Goal: Information Seeking & Learning: Learn about a topic

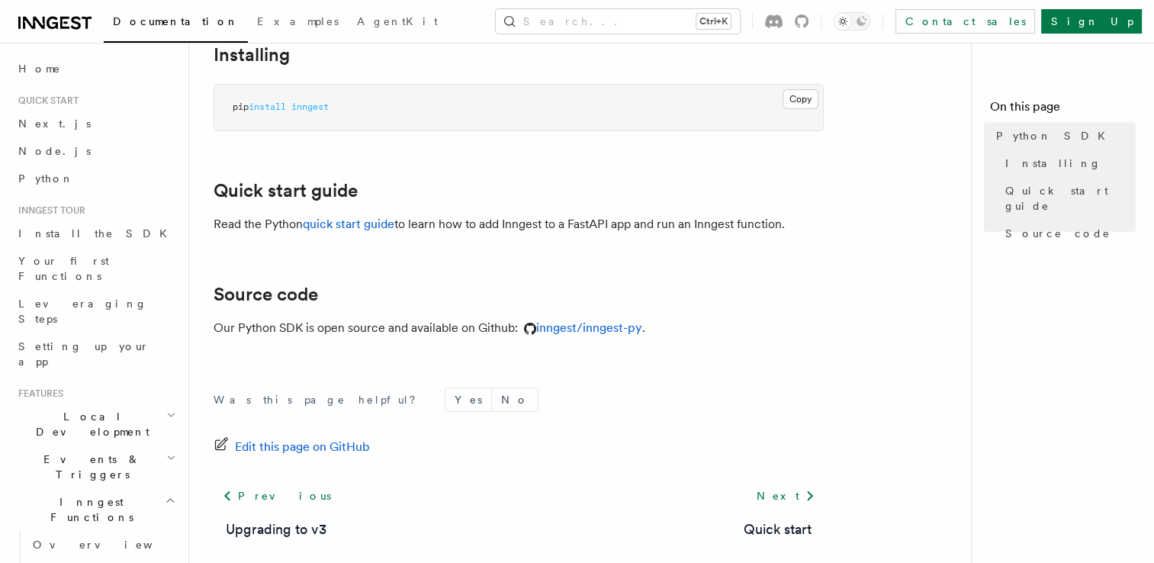
scroll to position [173, 0]
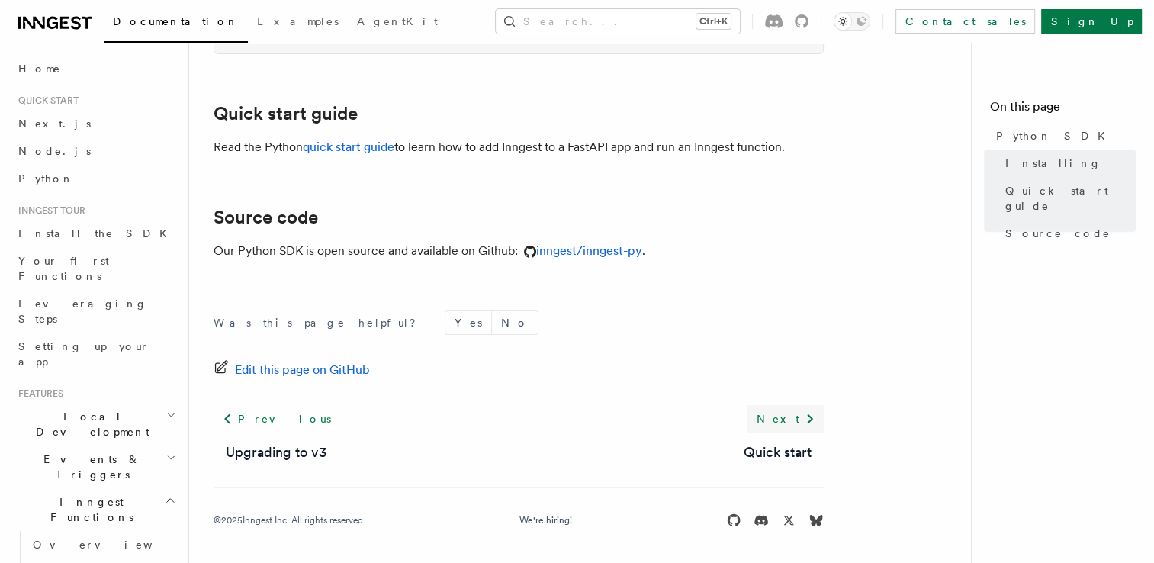
click at [803, 410] on icon at bounding box center [810, 419] width 18 height 18
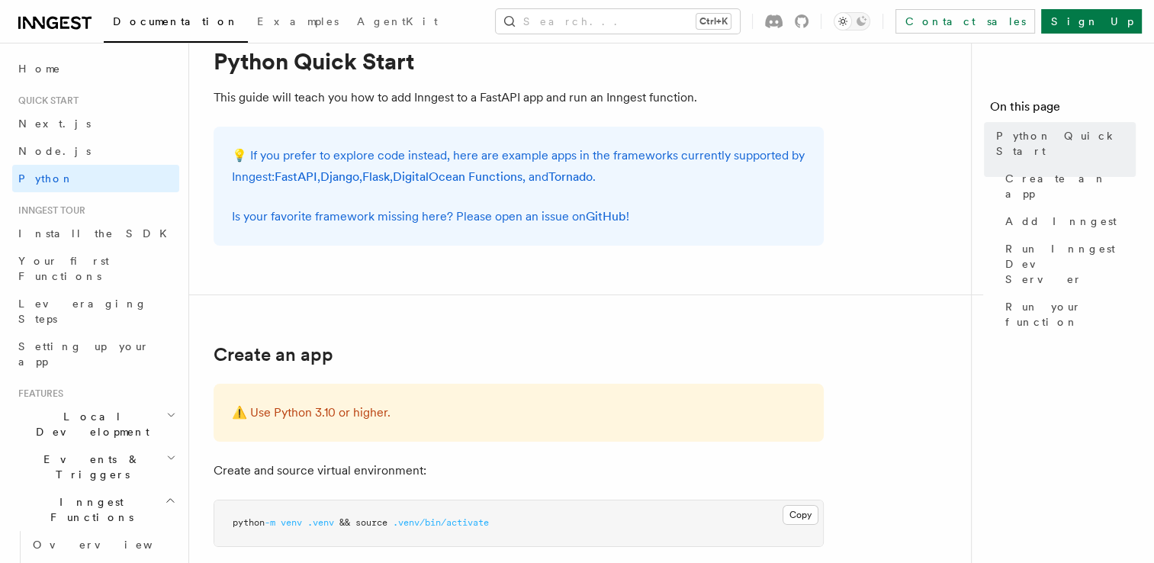
scroll to position [76, 0]
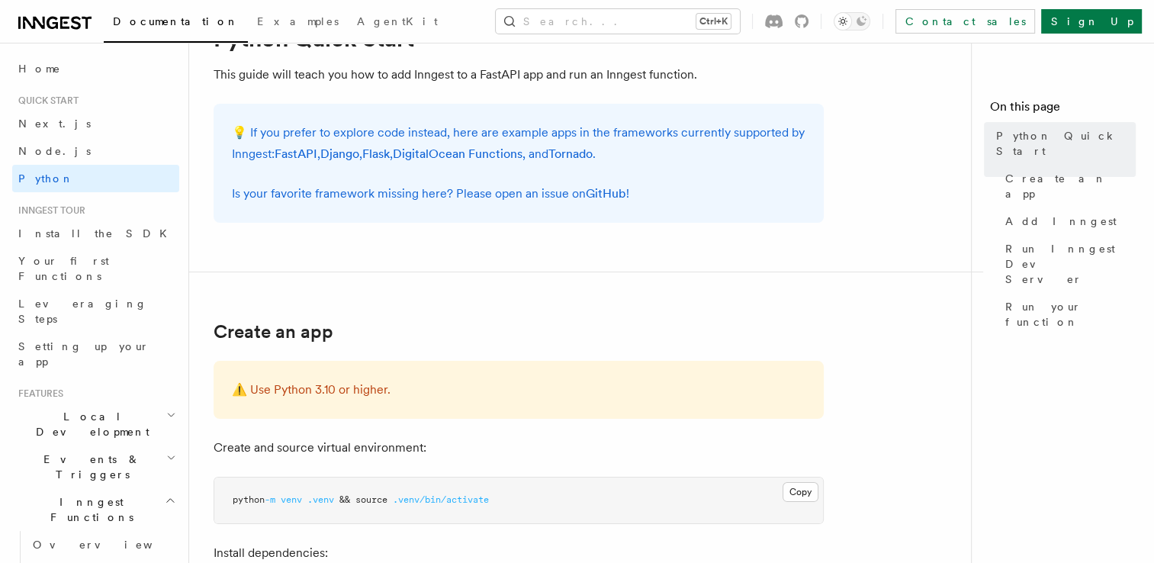
click at [639, 139] on p "💡 If you prefer to explore code instead, here are example apps in the framework…" at bounding box center [519, 143] width 574 height 43
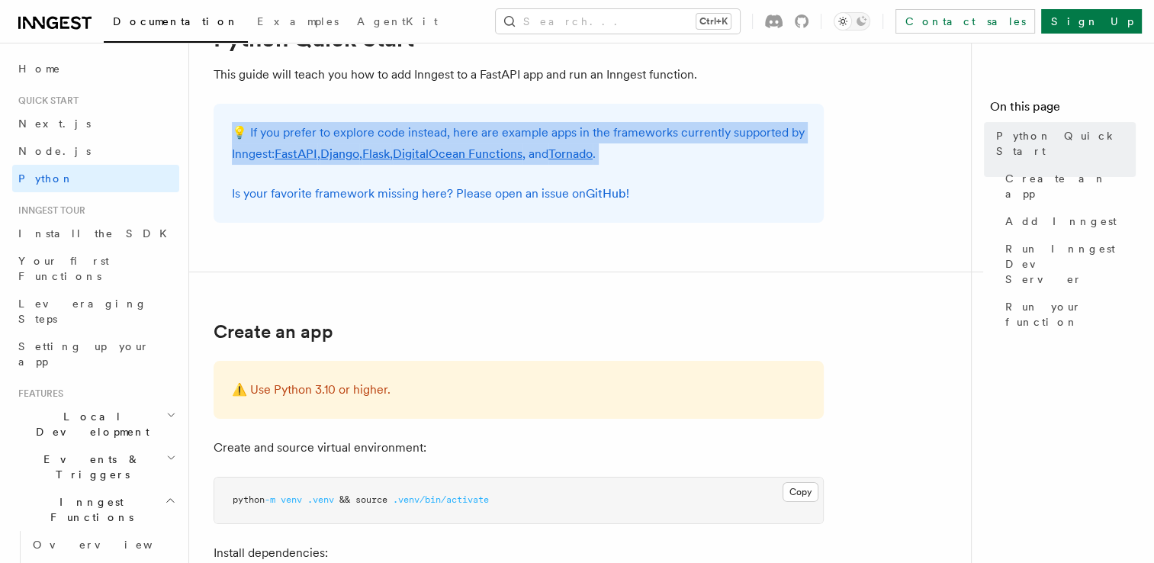
click at [639, 139] on p "💡 If you prefer to explore code instead, here are example apps in the framework…" at bounding box center [519, 143] width 574 height 43
drag, startPoint x: 639, startPoint y: 139, endPoint x: 626, endPoint y: 154, distance: 20.0
click at [643, 151] on p "💡 If you prefer to explore code instead, here are example apps in the framework…" at bounding box center [519, 143] width 574 height 43
click at [299, 153] on link "FastAPI" at bounding box center [296, 153] width 43 height 14
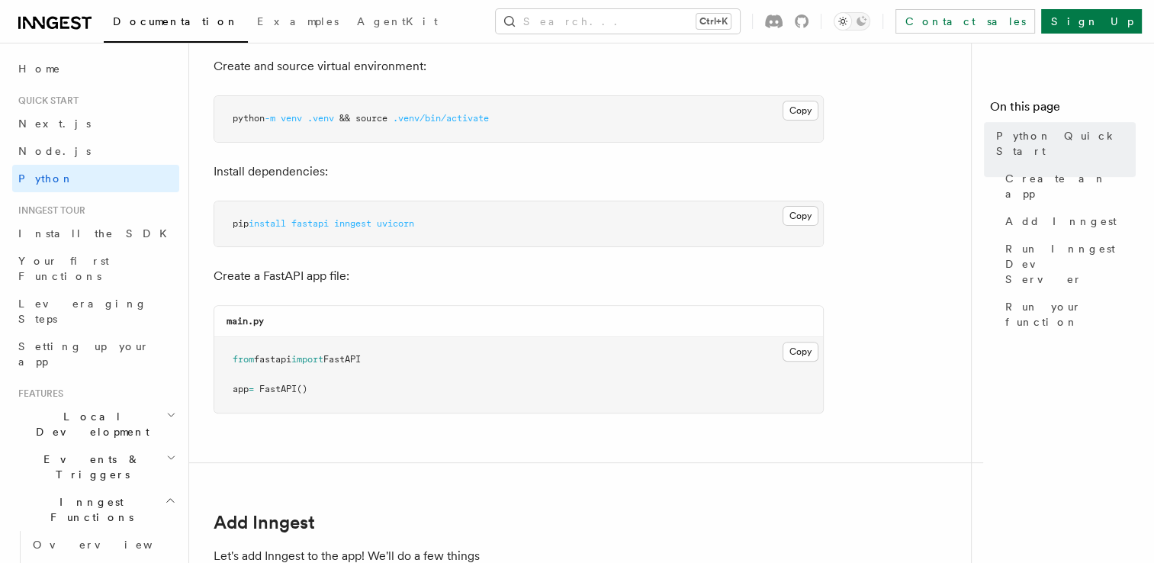
scroll to position [610, 0]
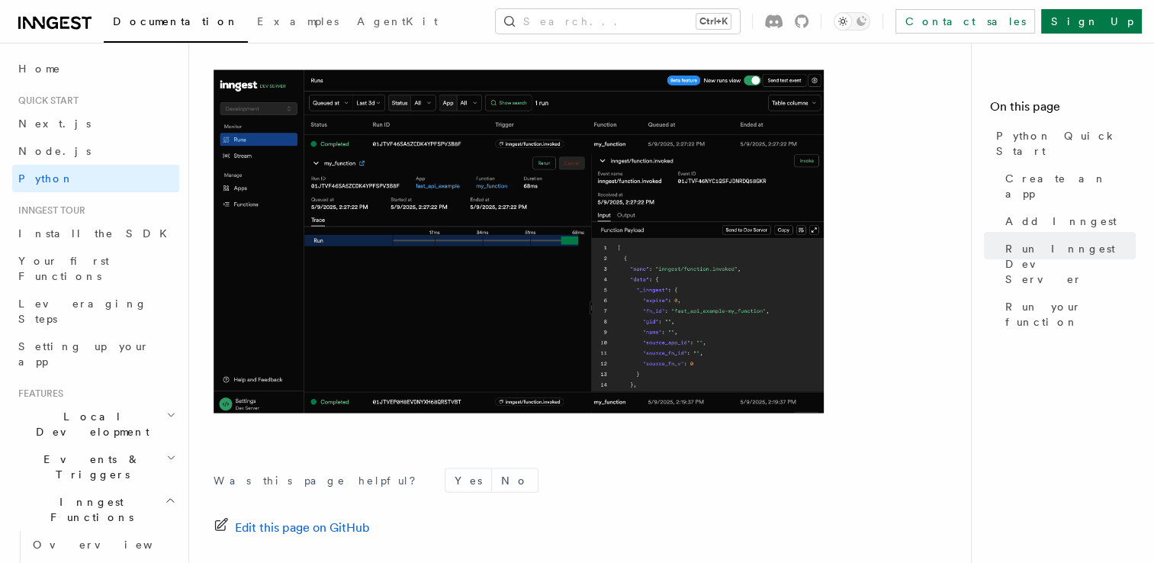
scroll to position [3293, 0]
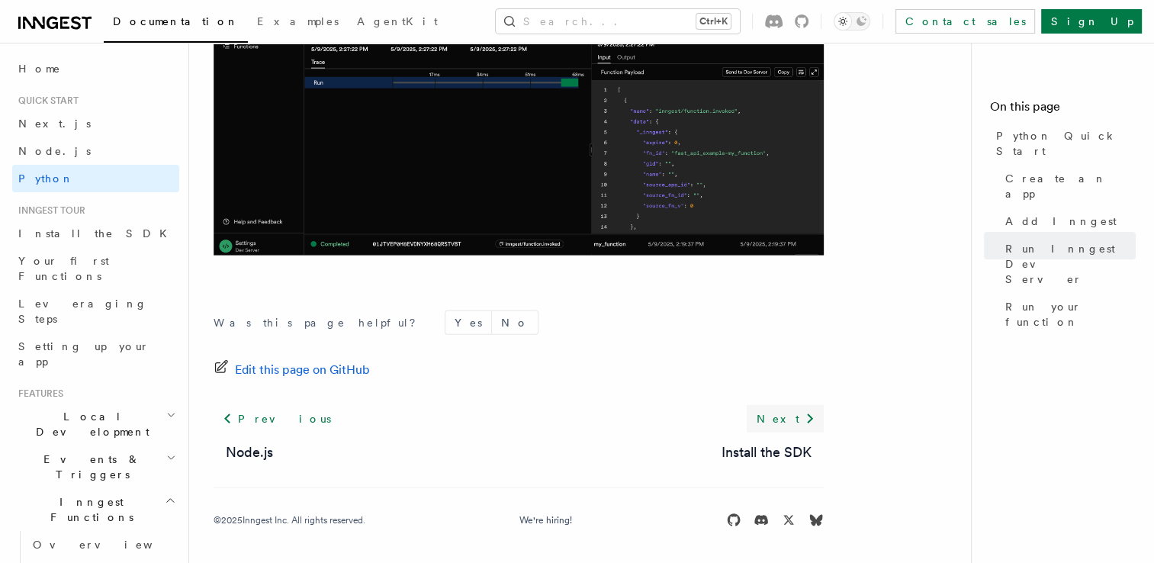
click at [800, 419] on link "Next" at bounding box center [785, 418] width 77 height 27
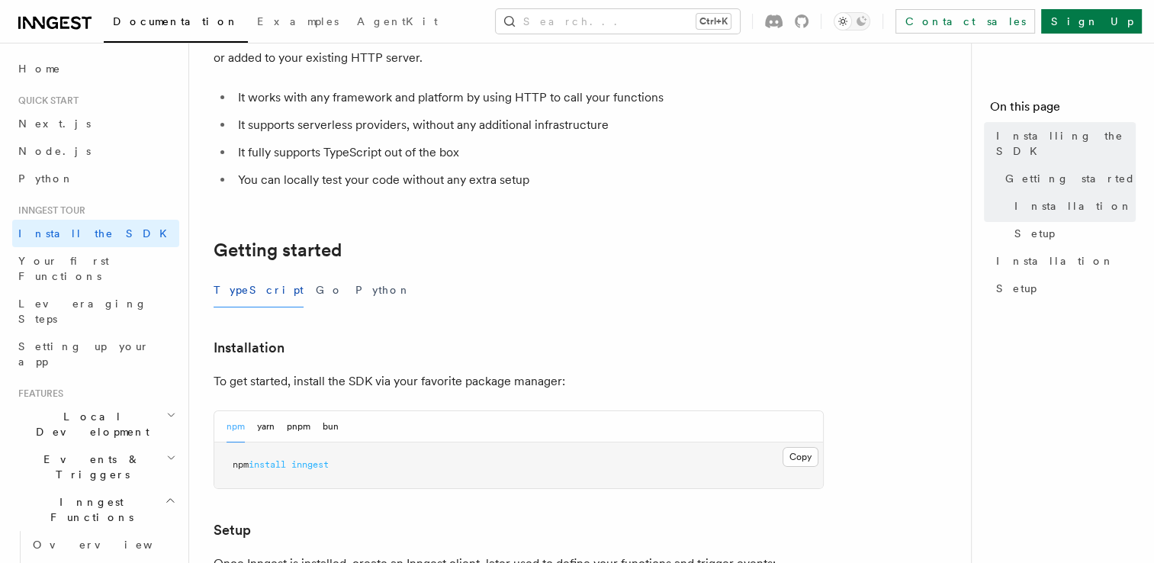
scroll to position [153, 0]
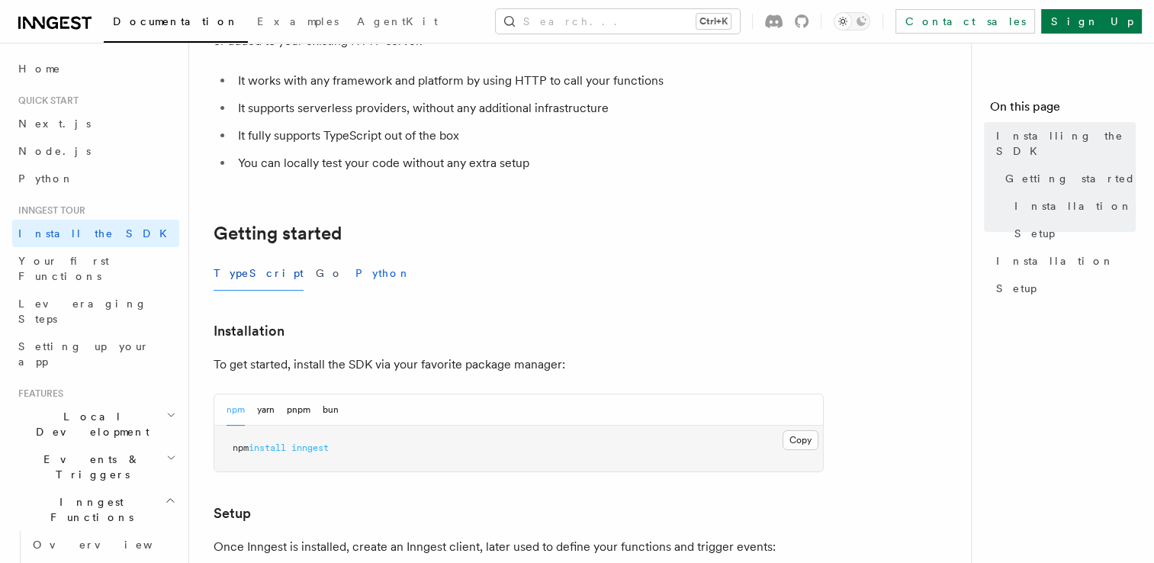
click at [356, 268] on button "Python" at bounding box center [384, 273] width 56 height 34
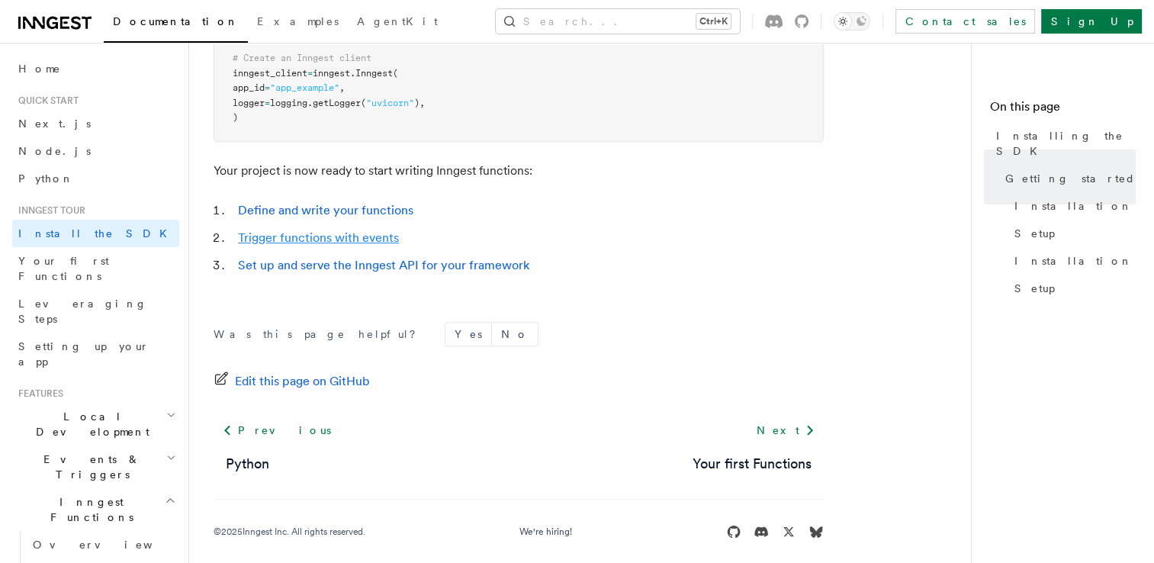
scroll to position [719, 0]
